Goal: Transaction & Acquisition: Purchase product/service

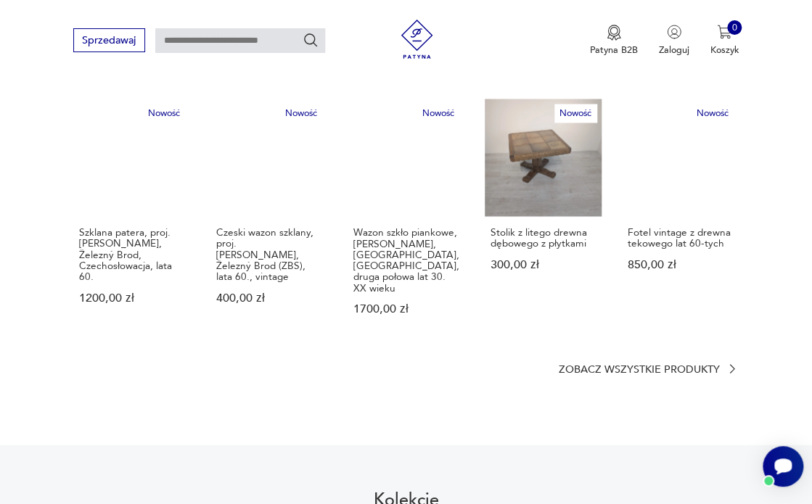
scroll to position [809, 0]
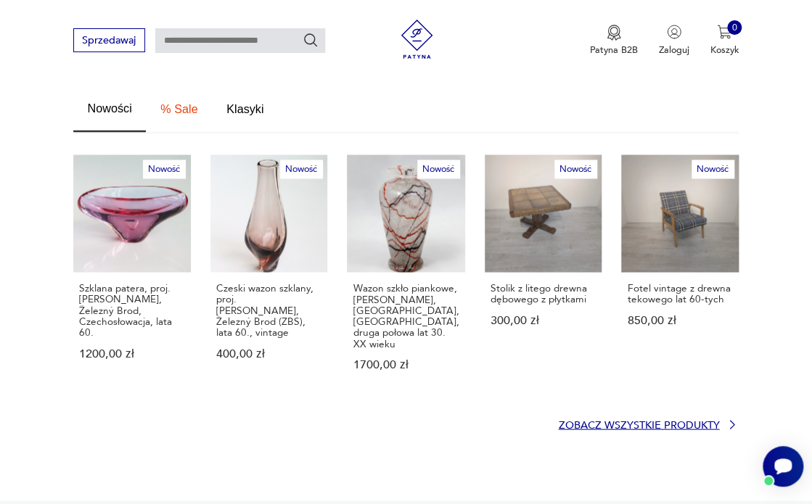
click at [697, 421] on p "Zobacz wszystkie produkty" at bounding box center [638, 425] width 161 height 9
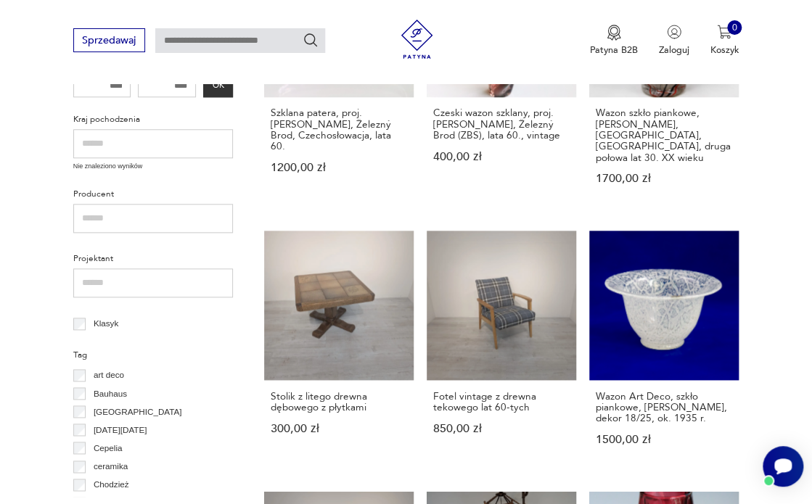
scroll to position [731, 0]
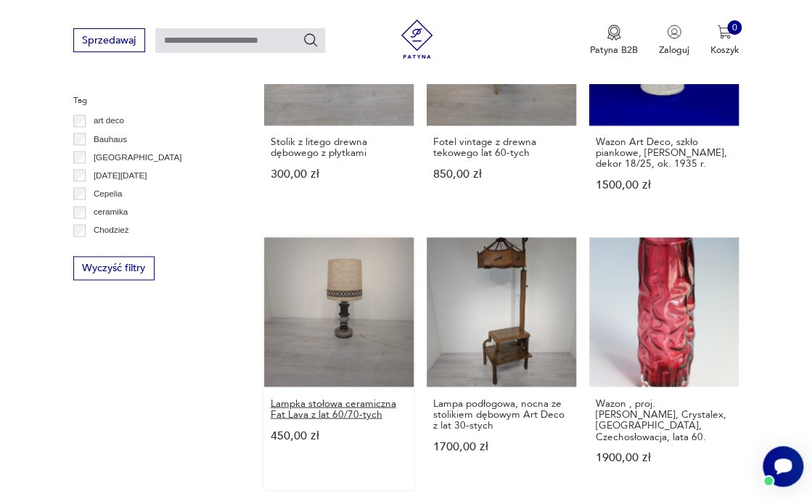
click at [319, 404] on h3 "Lampka stołowa ceramiczna Fat Lava z lat 60/70-tych" at bounding box center [339, 409] width 138 height 22
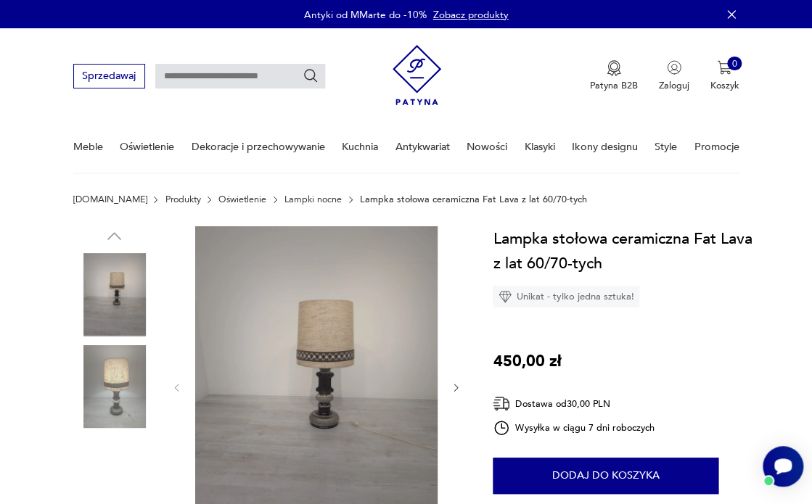
click at [311, 398] on img at bounding box center [316, 387] width 242 height 322
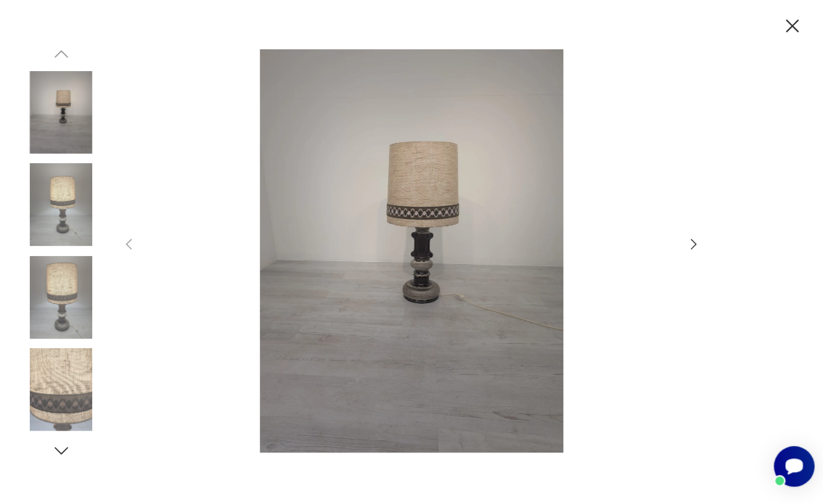
click at [62, 218] on img at bounding box center [61, 204] width 83 height 83
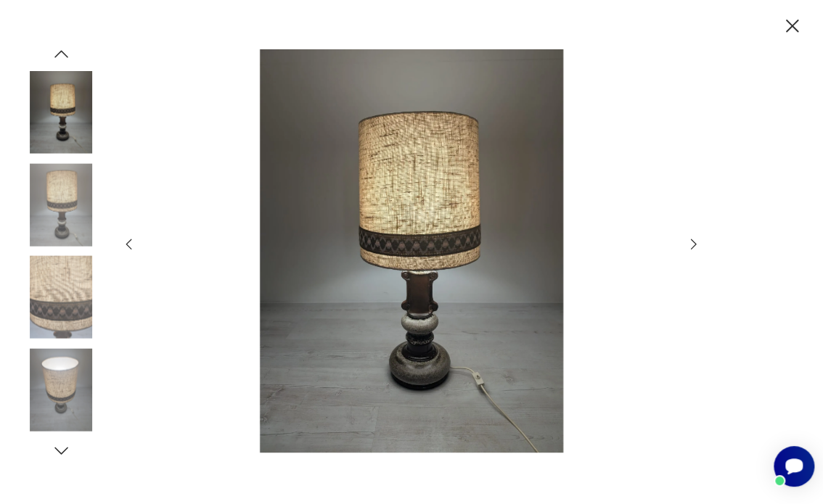
click at [62, 386] on img at bounding box center [61, 389] width 83 height 83
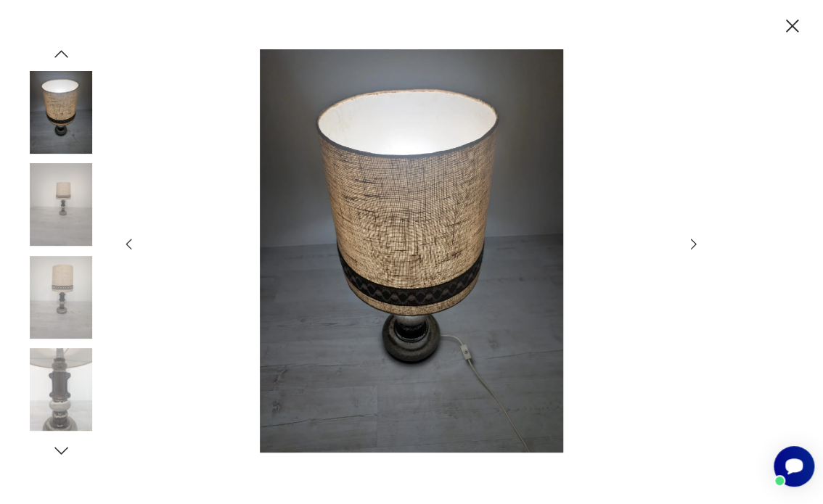
click at [55, 411] on img at bounding box center [61, 389] width 83 height 83
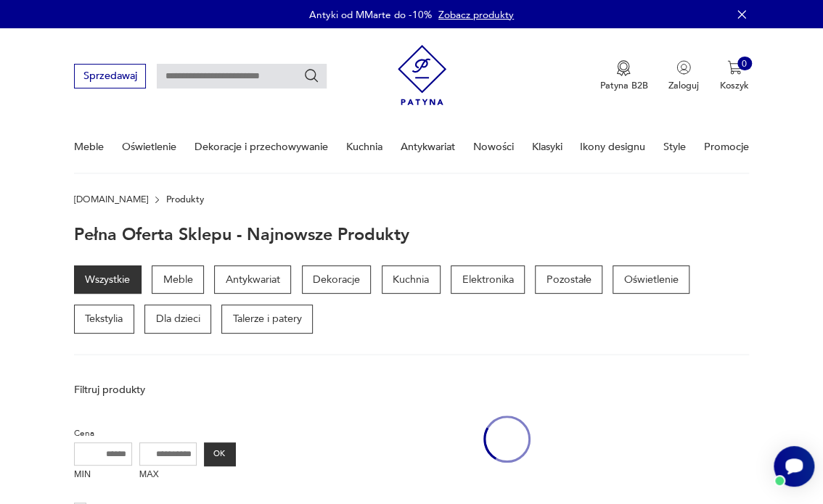
scroll to position [730, 0]
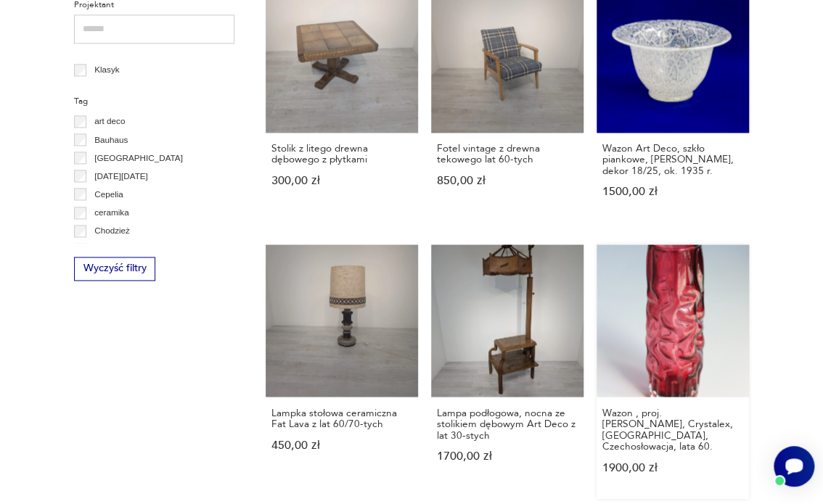
click at [670, 329] on link "Wazon , proj. [PERSON_NAME], Crystalex, [GEOGRAPHIC_DATA], Czechosłowacja, lata…" at bounding box center [672, 372] width 152 height 254
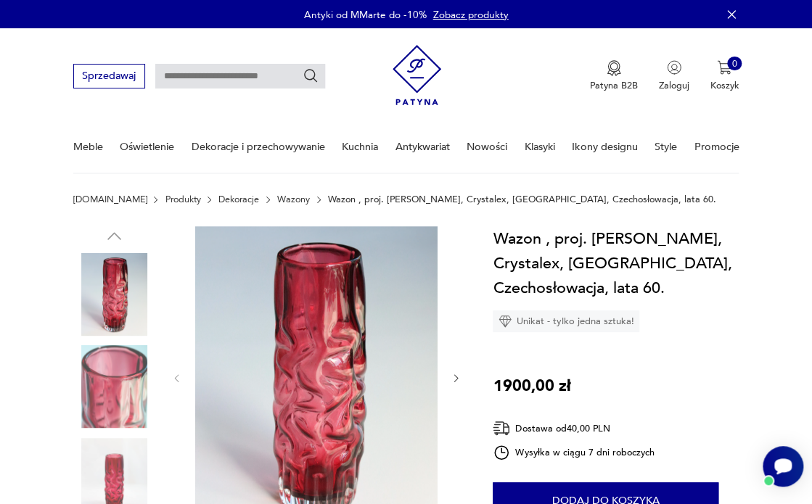
scroll to position [200, 0]
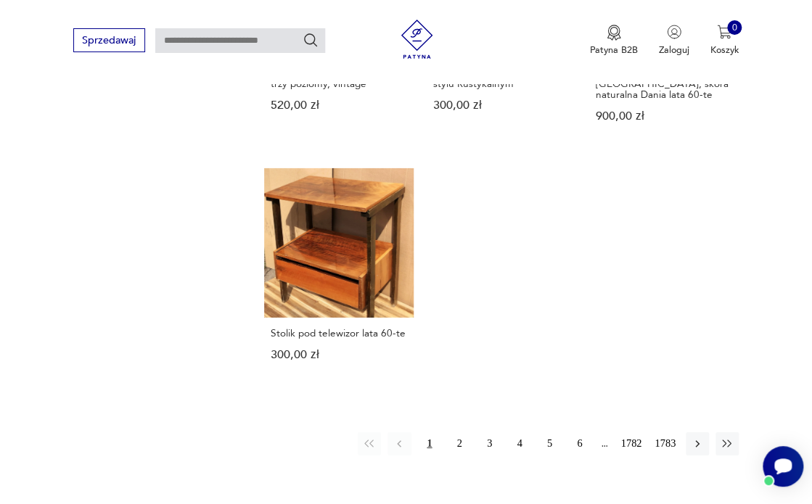
scroll to position [1621, 0]
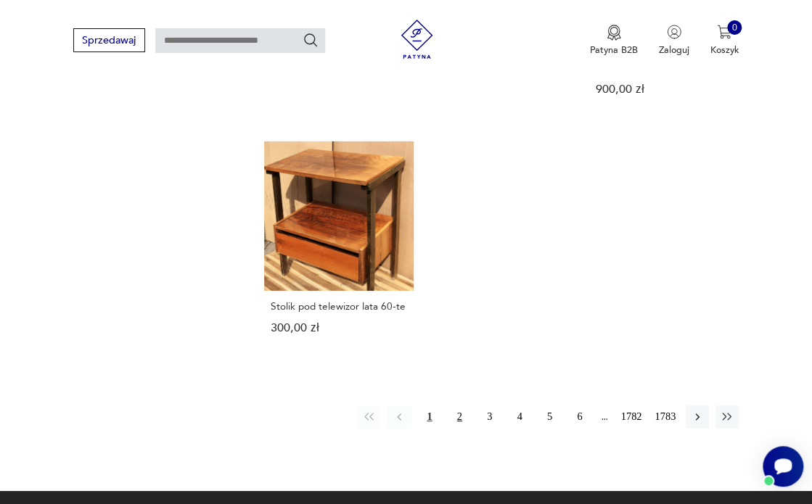
click at [459, 408] on button "2" at bounding box center [459, 417] width 23 height 23
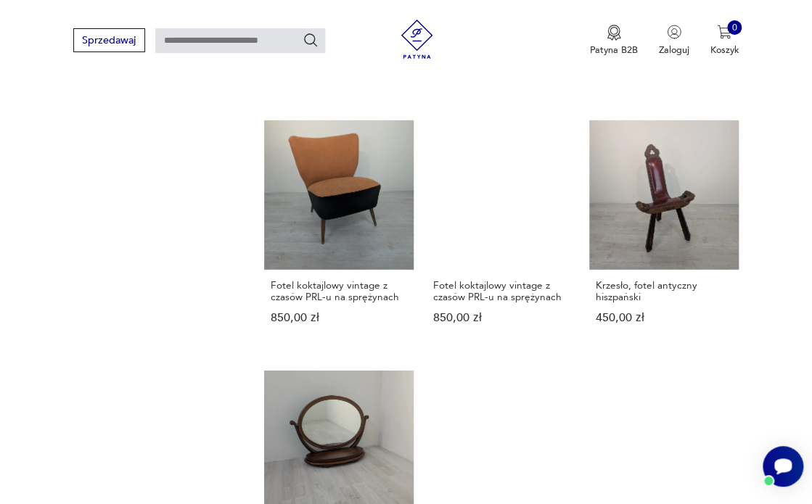
scroll to position [1432, 0]
